Goal: Information Seeking & Learning: Learn about a topic

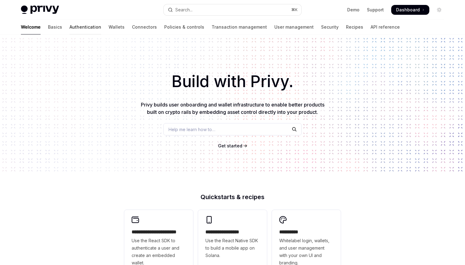
click at [70, 28] on link "Authentication" at bounding box center [86, 27] width 32 height 15
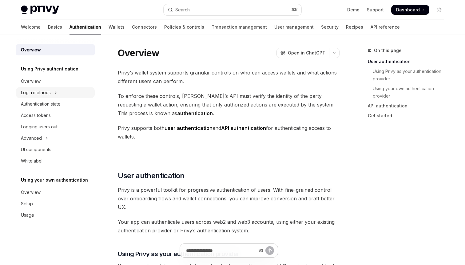
click at [61, 88] on button "Login methods" at bounding box center [55, 92] width 79 height 11
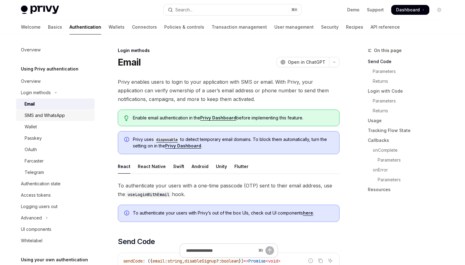
click at [76, 118] on div "SMS and WhatsApp" at bounding box center [58, 115] width 66 height 7
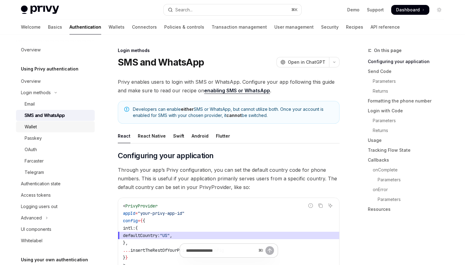
click at [74, 126] on div "Wallet" at bounding box center [58, 126] width 66 height 7
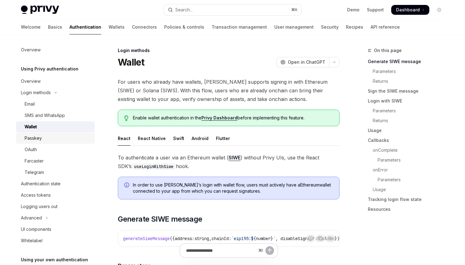
click at [71, 140] on div "Passkey" at bounding box center [58, 137] width 66 height 7
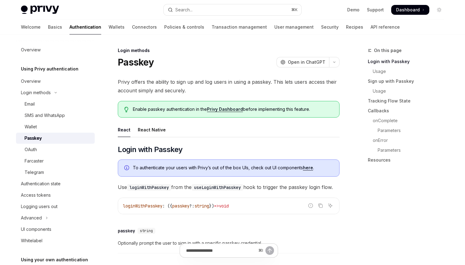
click at [50, 6] on img at bounding box center [40, 10] width 38 height 9
type textarea "*"
